Goal: Register for event/course

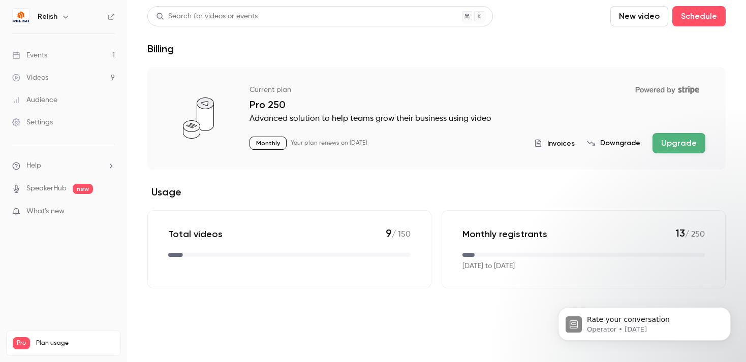
scroll to position [550, 0]
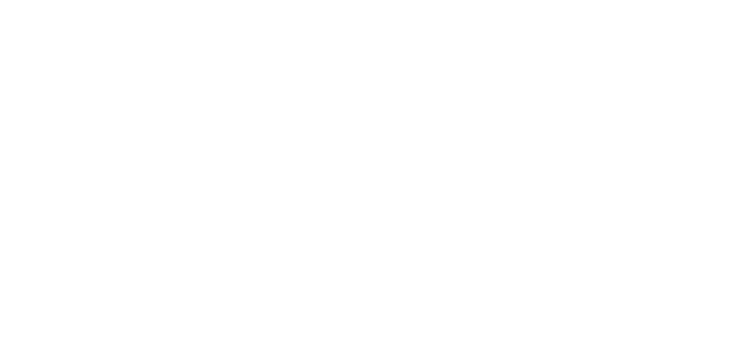
click at [51, 0] on html at bounding box center [373, 0] width 746 height 0
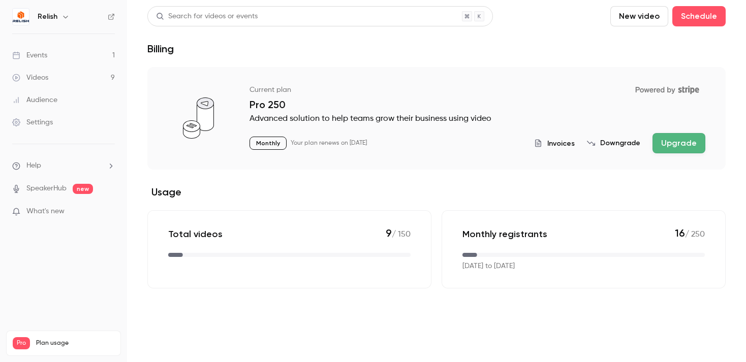
click at [51, 54] on link "Events 1" at bounding box center [63, 55] width 127 height 22
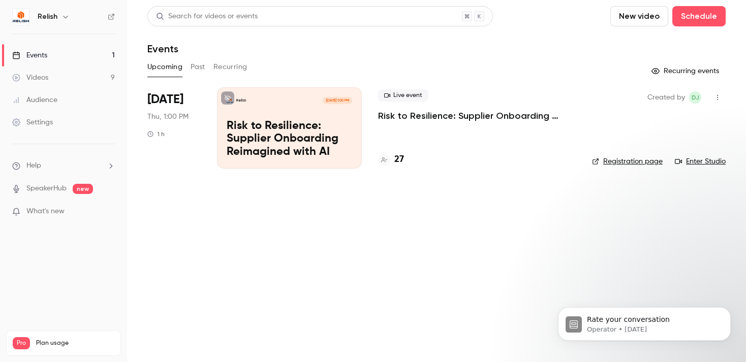
click at [204, 182] on main "Search for videos or events New video Schedule Events Upcoming Past Recurring R…" at bounding box center [436, 181] width 619 height 362
click at [386, 117] on p "Risk to Resilience: Supplier Onboarding Reimagined with AI" at bounding box center [477, 116] width 198 height 12
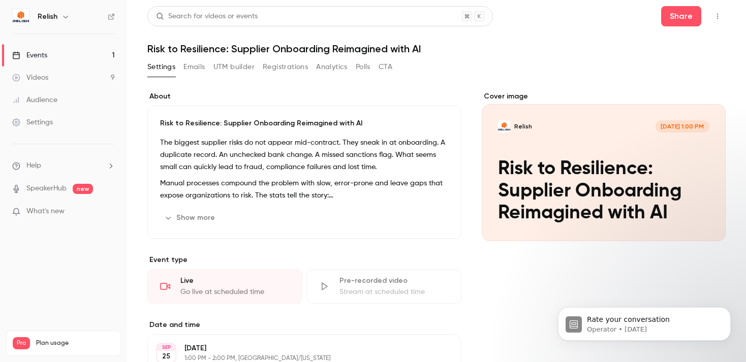
click at [285, 66] on button "Registrations" at bounding box center [285, 67] width 45 height 16
